Goal: Find specific page/section: Find specific page/section

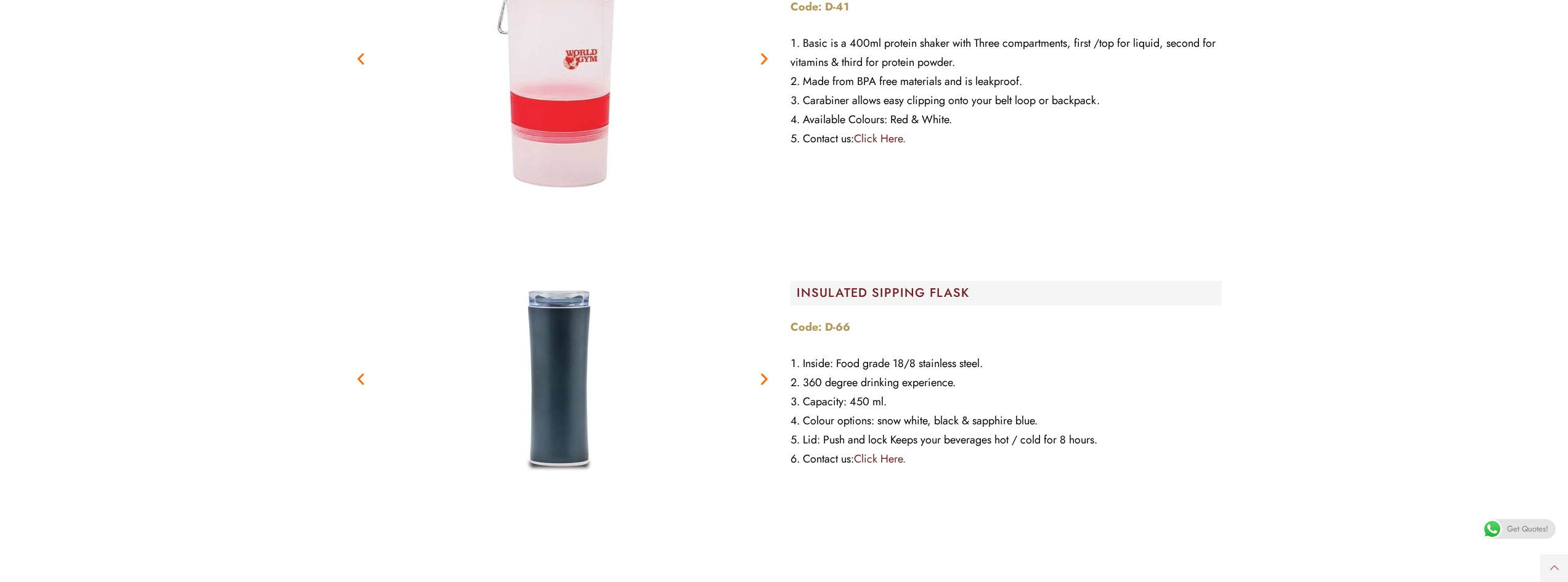
scroll to position [4619, 0]
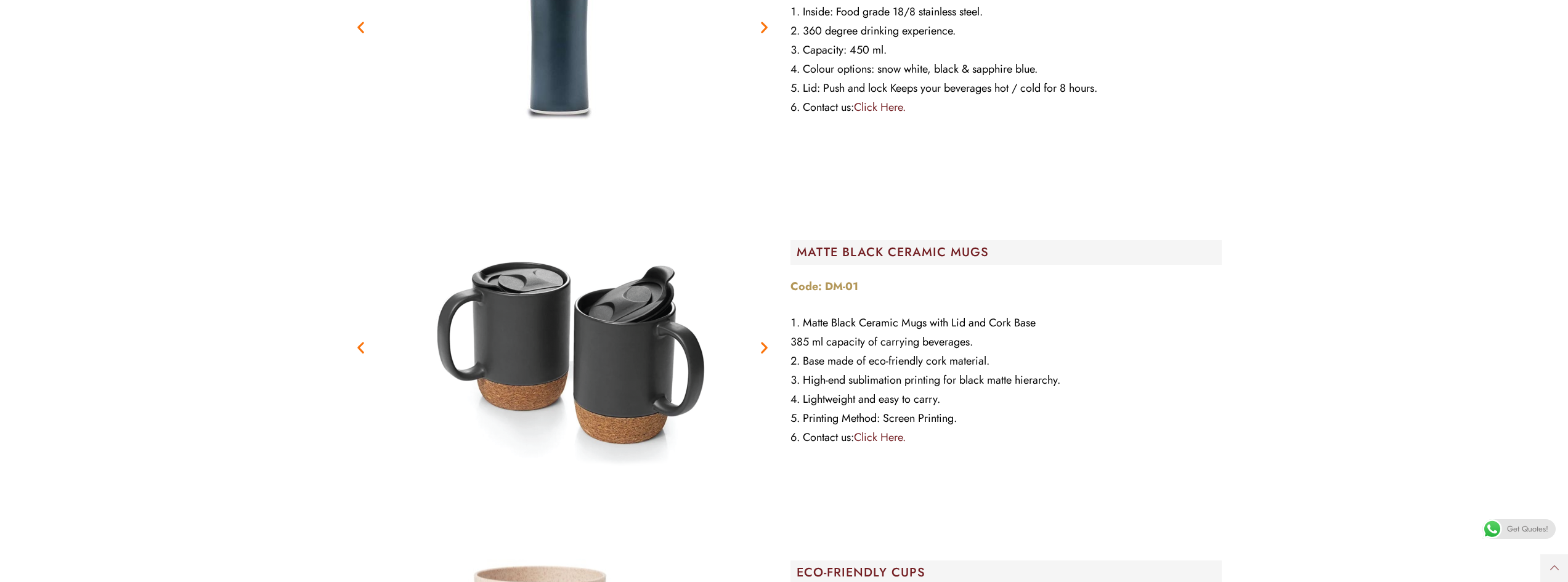
click at [898, 429] on link "Click Here." at bounding box center [880, 437] width 52 height 16
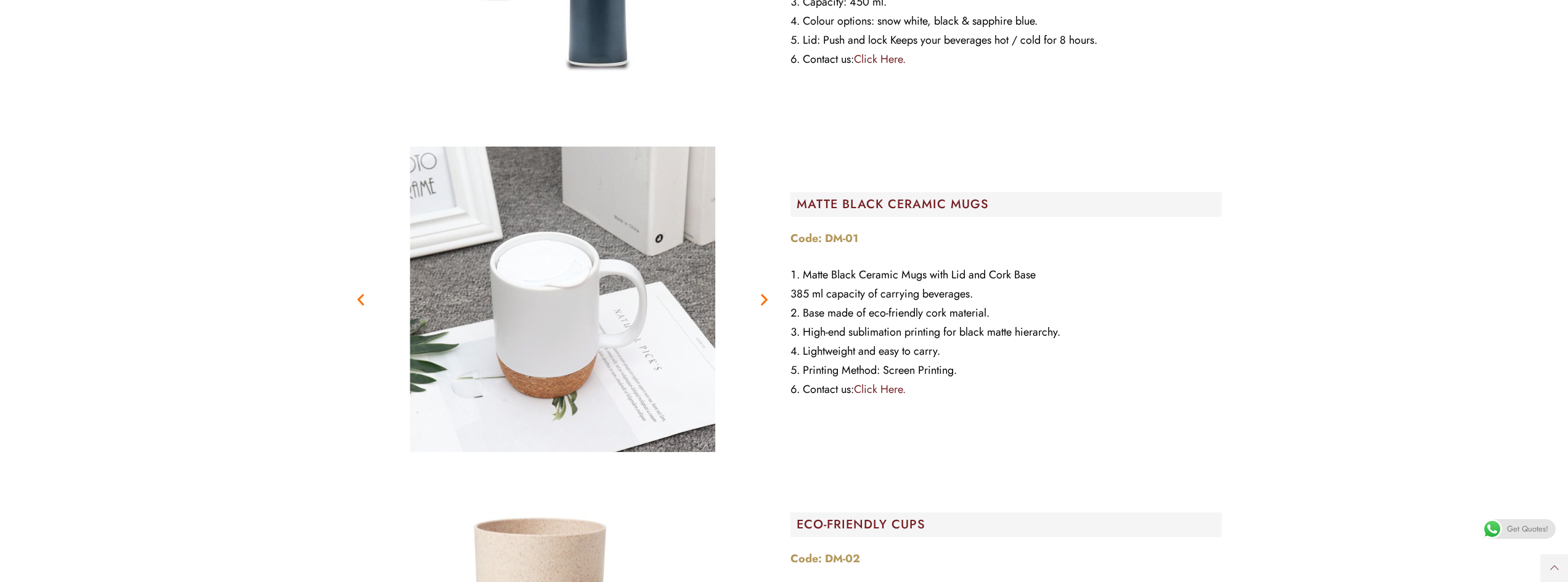
scroll to position [4680, 0]
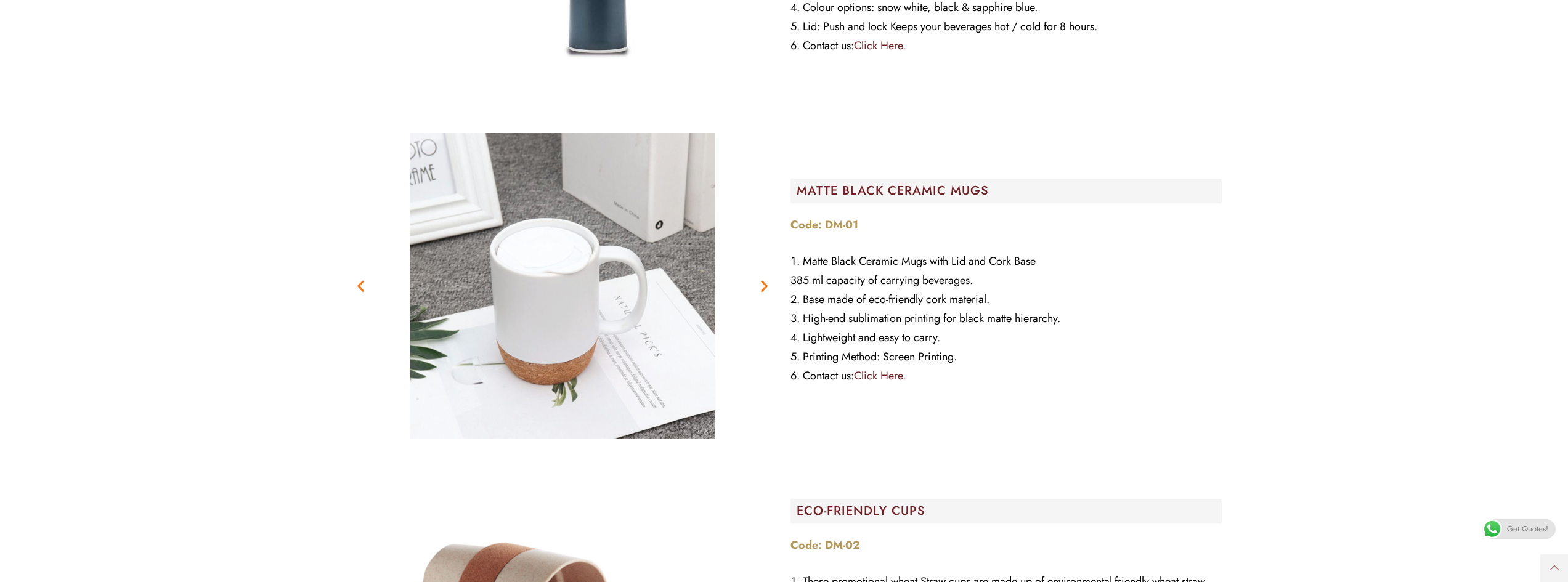
click at [882, 368] on link "Click Here." at bounding box center [880, 376] width 52 height 16
click at [765, 278] on icon "Next slide" at bounding box center [764, 285] width 15 height 15
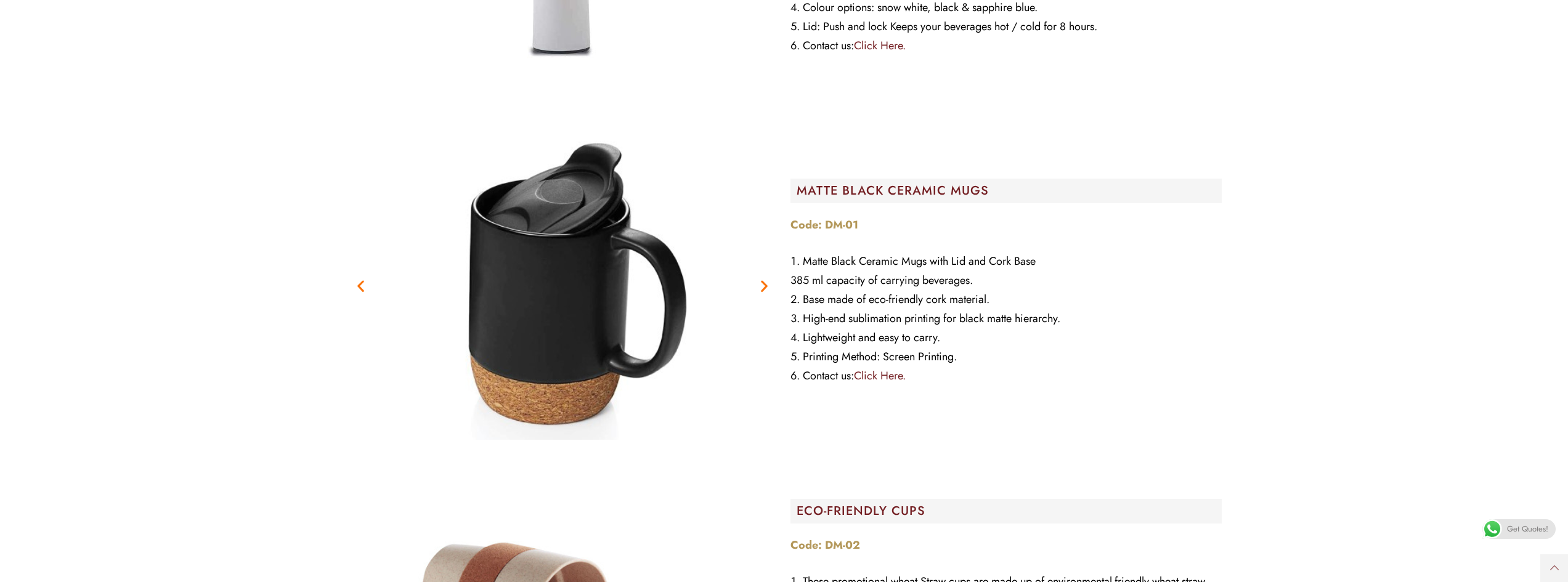
click at [880, 368] on link "Click Here." at bounding box center [880, 376] width 52 height 16
click at [1498, 527] on span at bounding box center [1492, 529] width 20 height 20
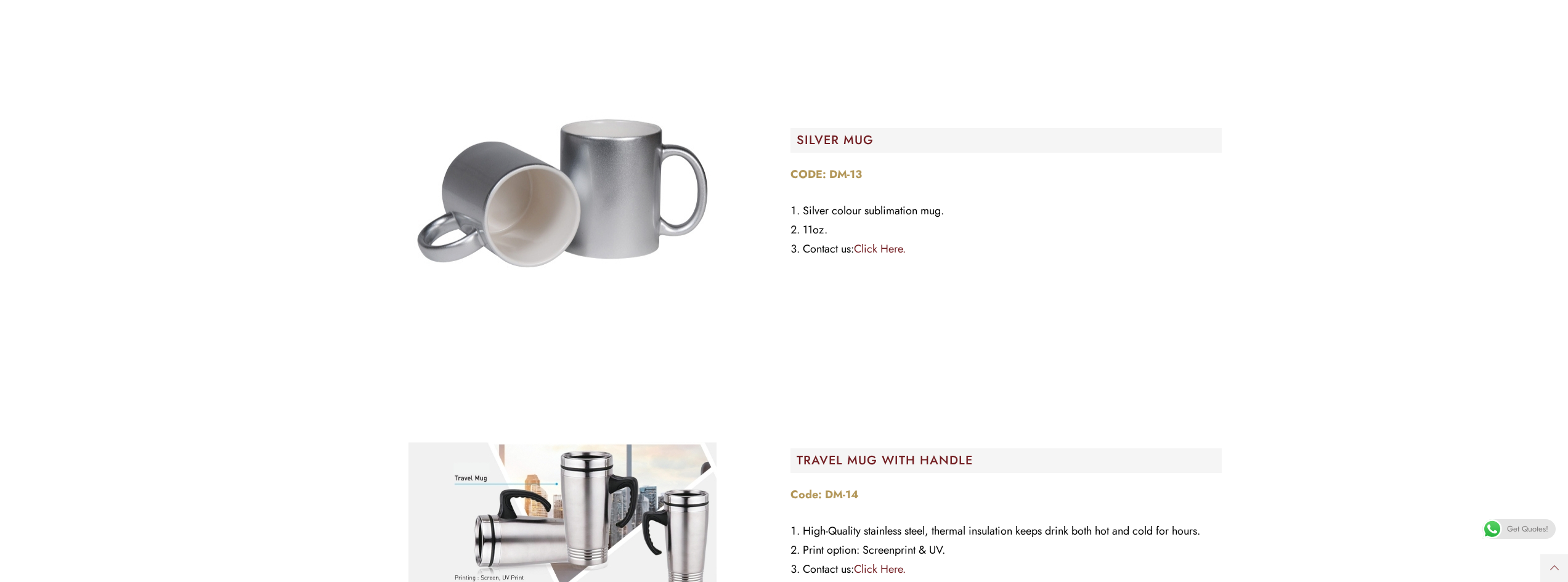
scroll to position [8560, 0]
